Goal: Information Seeking & Learning: Compare options

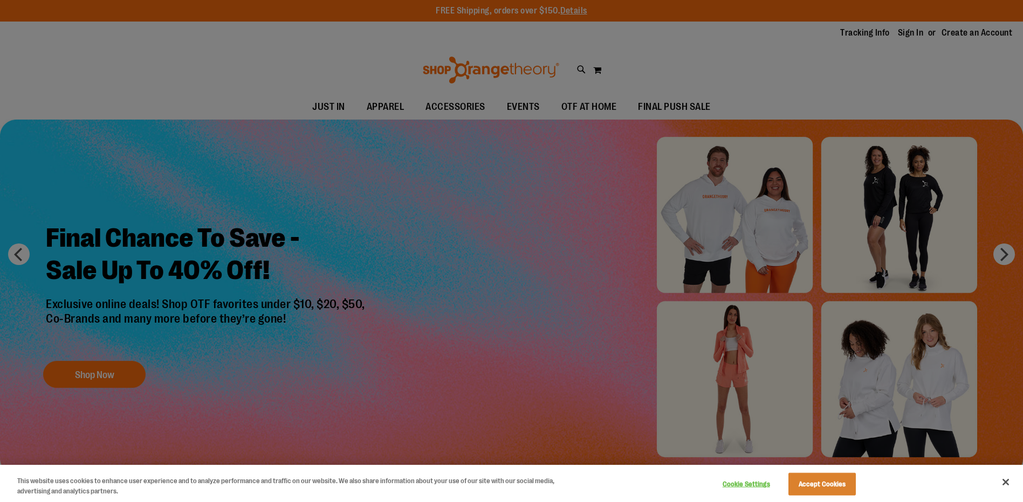
click at [661, 65] on div at bounding box center [511, 251] width 1023 height 502
click at [1004, 479] on button "Close" at bounding box center [1006, 483] width 24 height 24
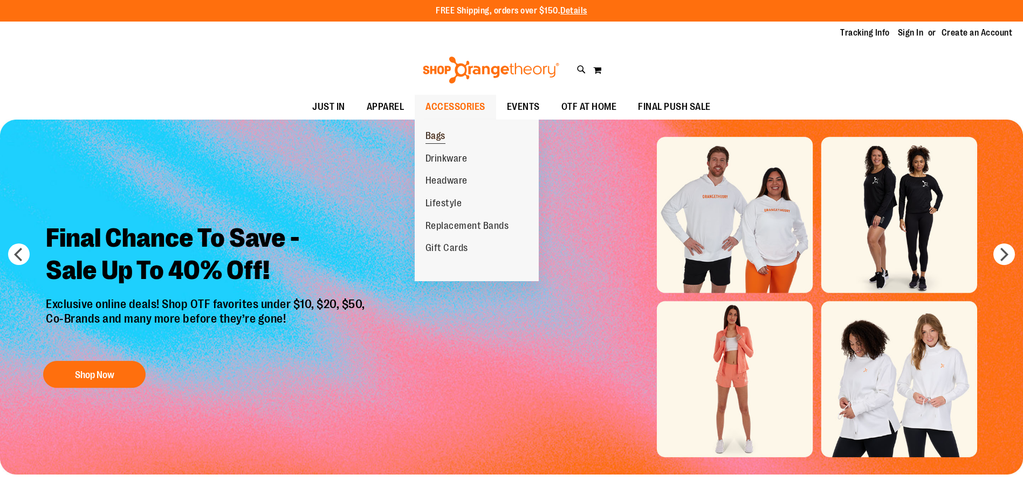
click at [442, 134] on span "Bags" at bounding box center [435, 136] width 20 height 13
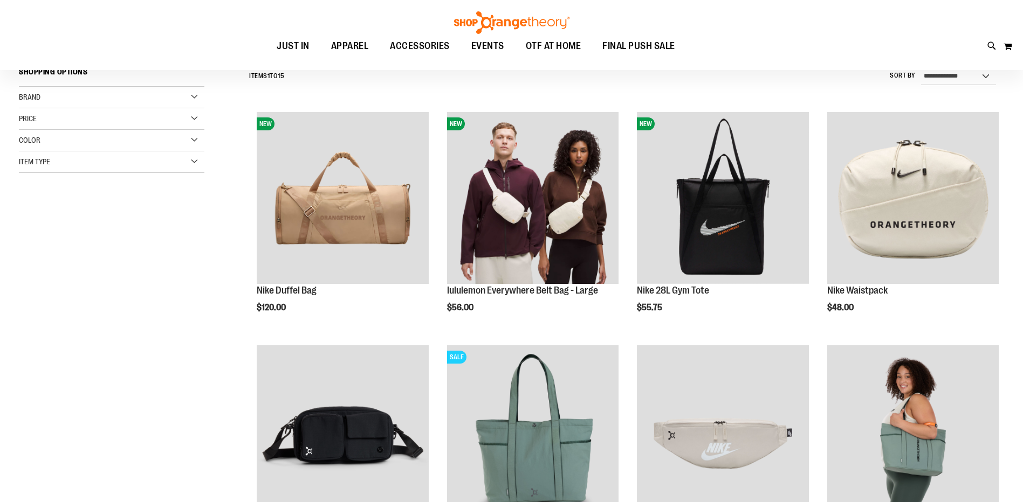
scroll to position [161, 0]
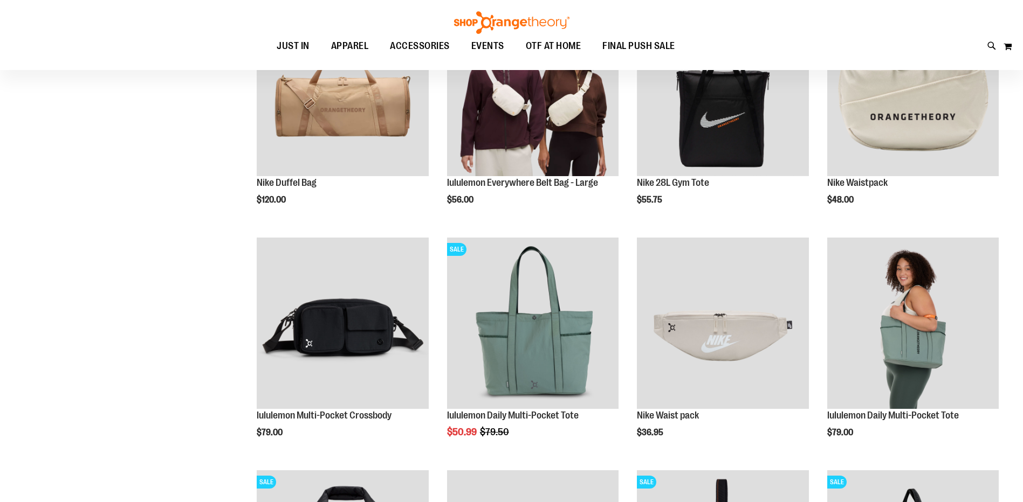
scroll to position [161, 0]
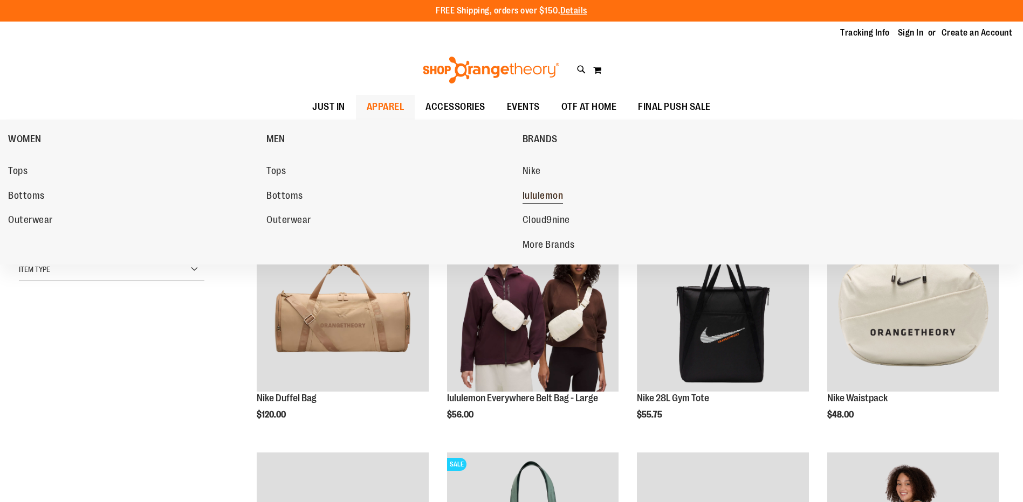
click at [540, 192] on span "lululemon" at bounding box center [542, 196] width 41 height 13
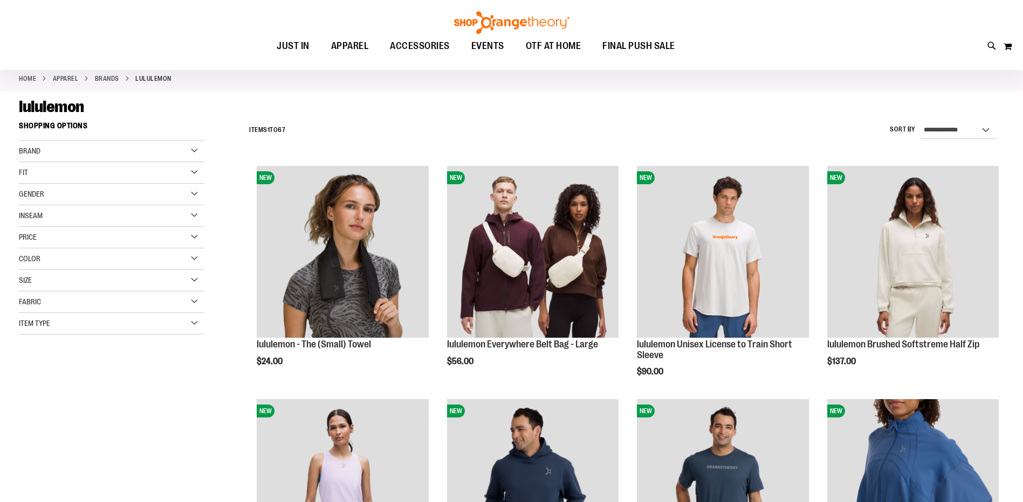
scroll to position [161, 0]
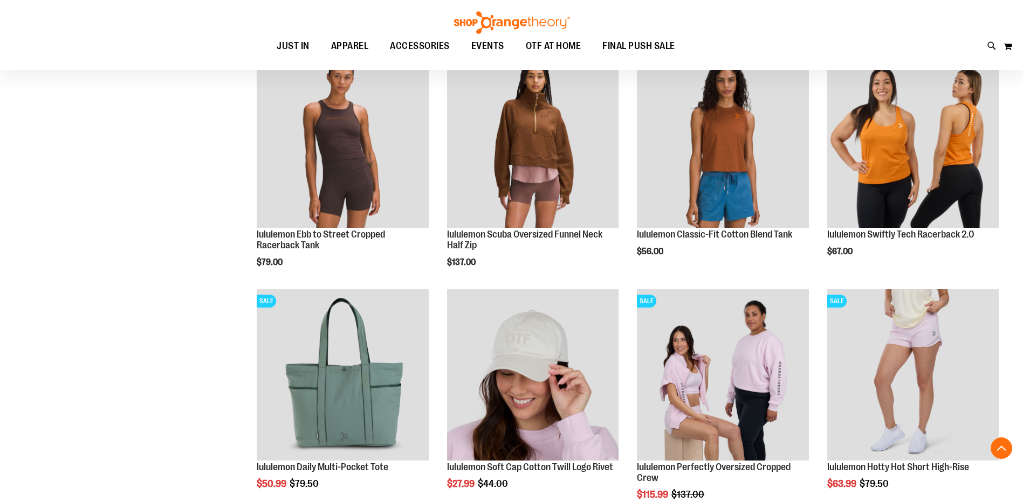
scroll to position [916, 0]
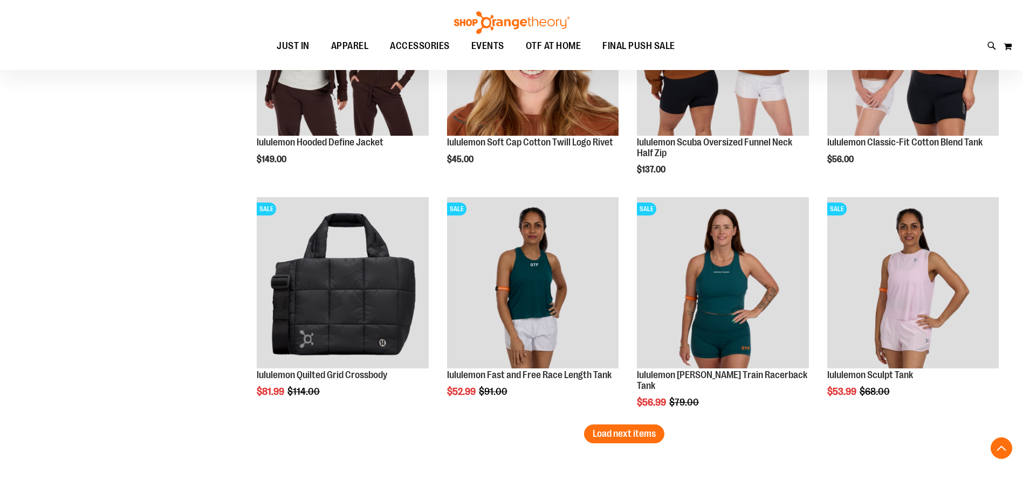
scroll to position [1940, 0]
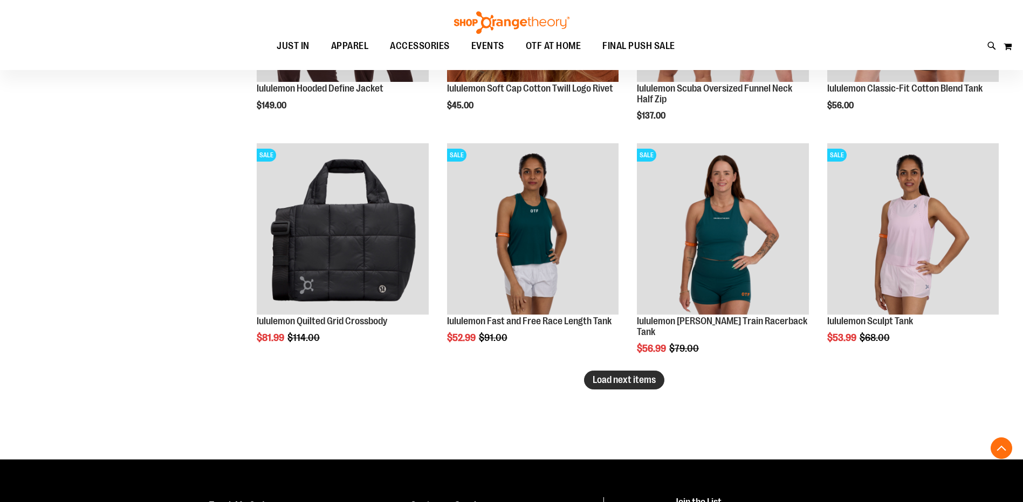
click at [651, 377] on span "Load next items" at bounding box center [623, 380] width 63 height 11
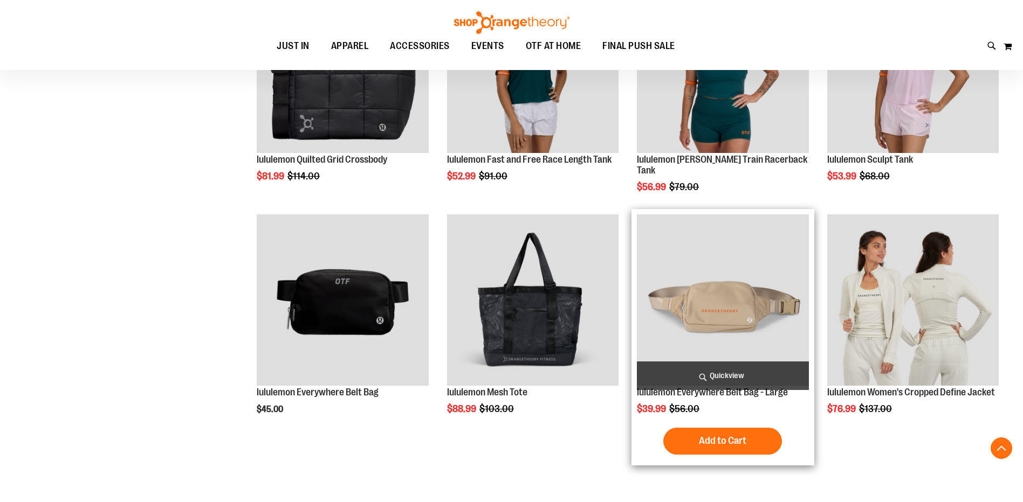
scroll to position [2156, 0]
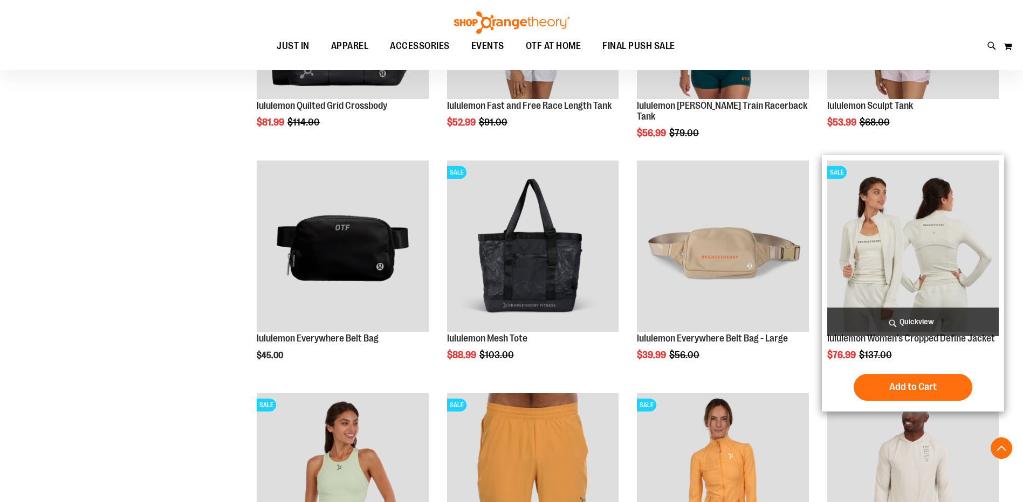
click at [920, 273] on img "product" at bounding box center [912, 246] width 171 height 171
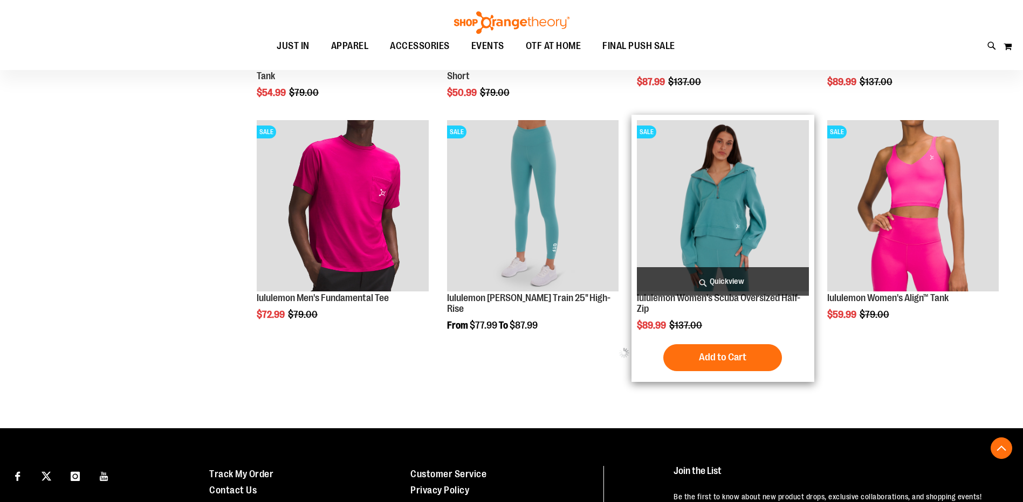
scroll to position [646, 0]
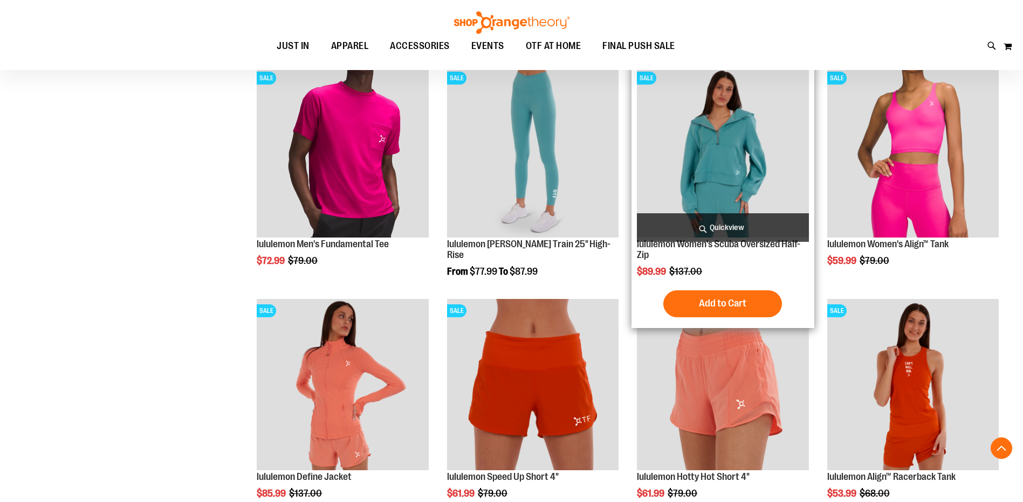
click at [749, 116] on img "product" at bounding box center [722, 151] width 171 height 171
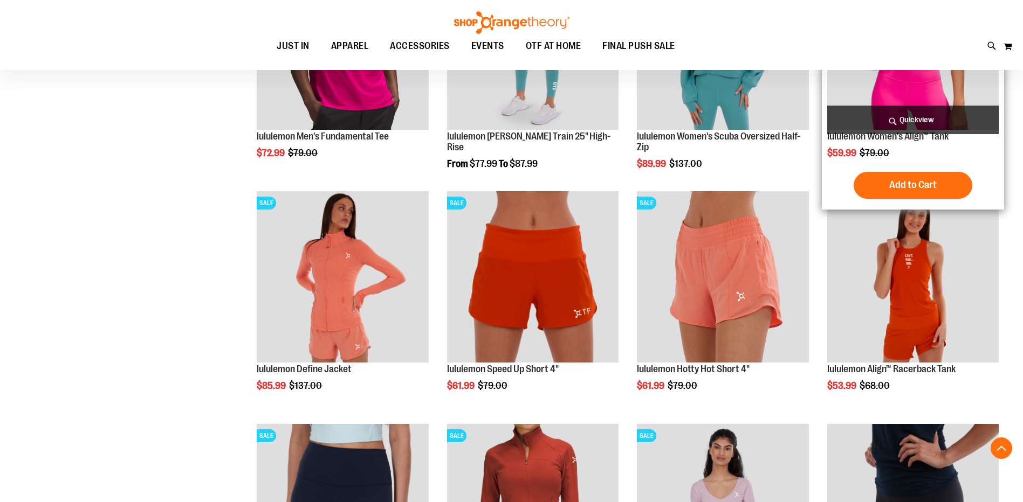
scroll to position [781, 0]
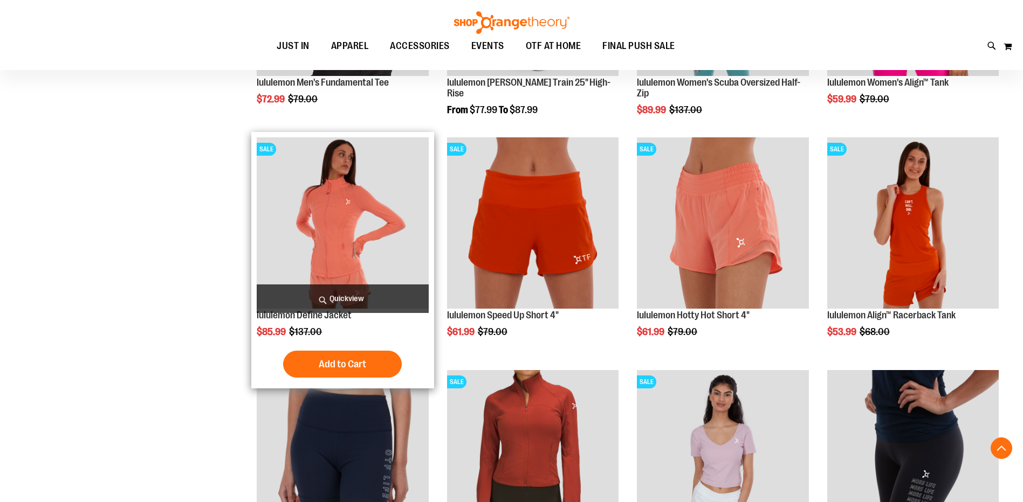
click at [364, 192] on img "product" at bounding box center [342, 222] width 171 height 171
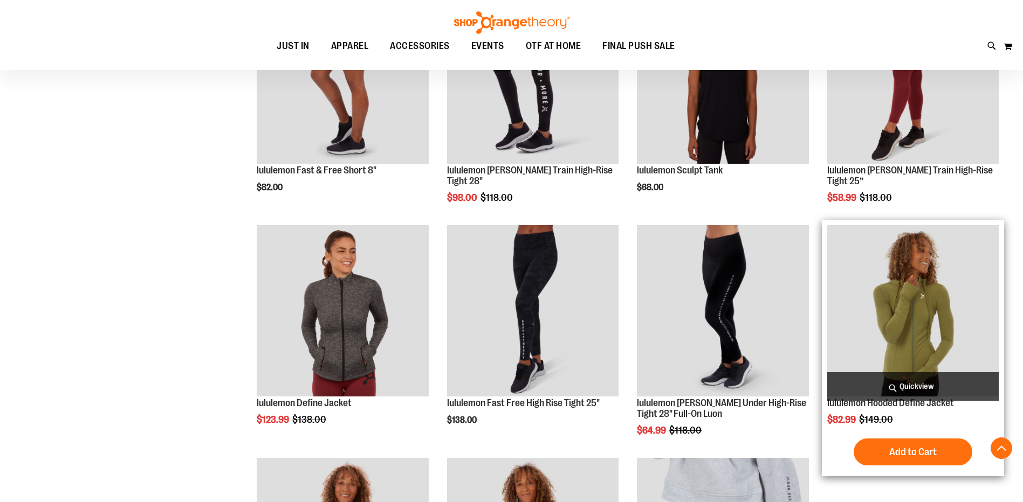
scroll to position [781, 0]
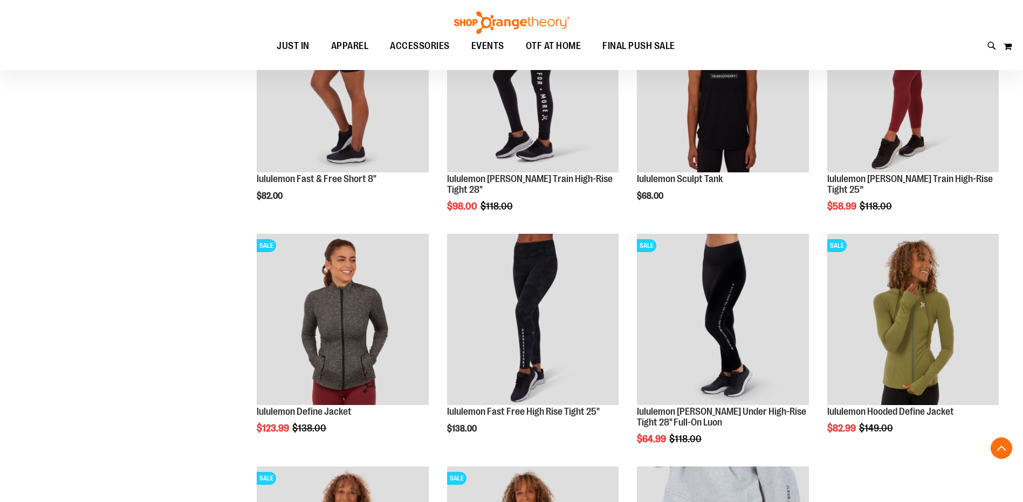
scroll to position [296, 0]
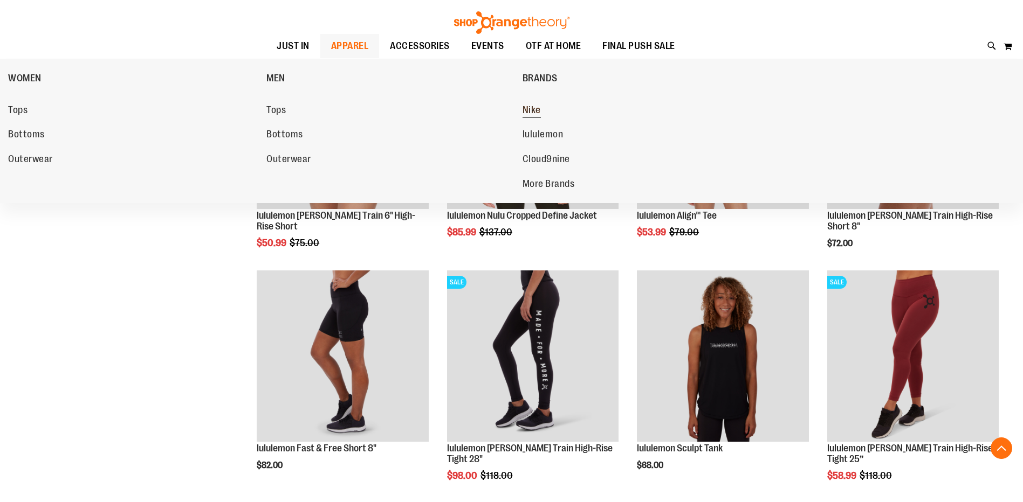
click at [524, 113] on span "Nike" at bounding box center [531, 111] width 18 height 13
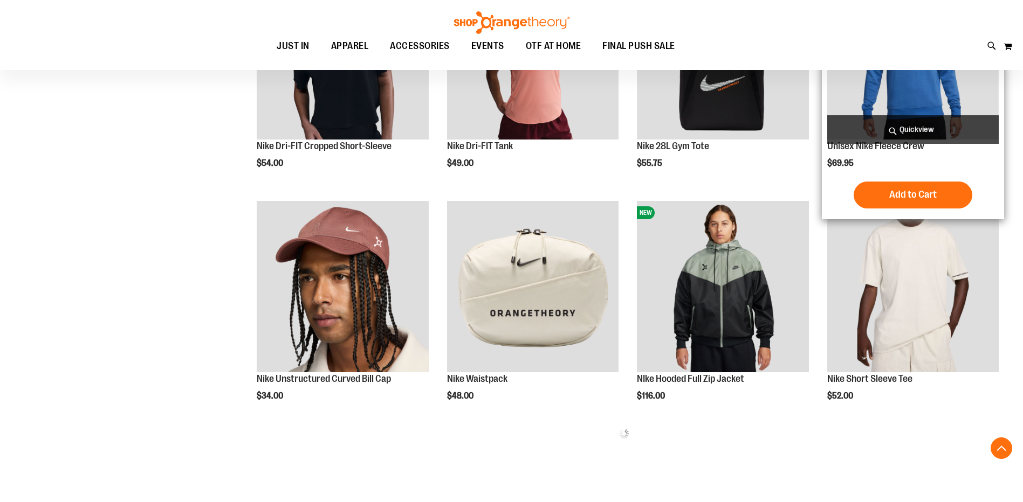
scroll to position [592, 0]
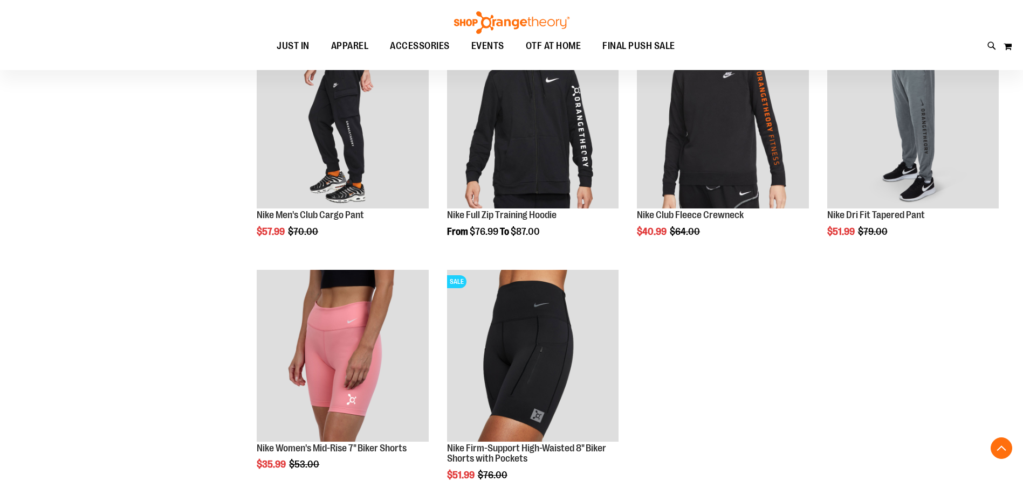
scroll to position [1293, 0]
